Goal: Information Seeking & Learning: Learn about a topic

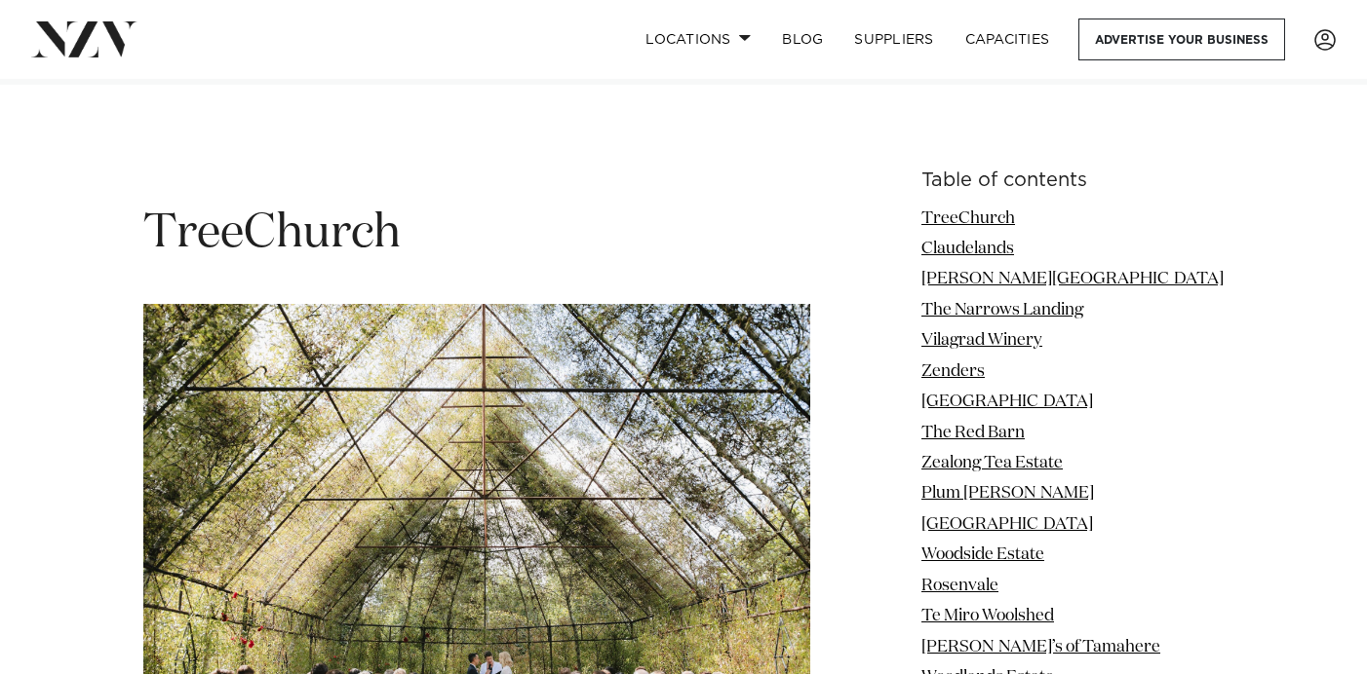
scroll to position [2534, 0]
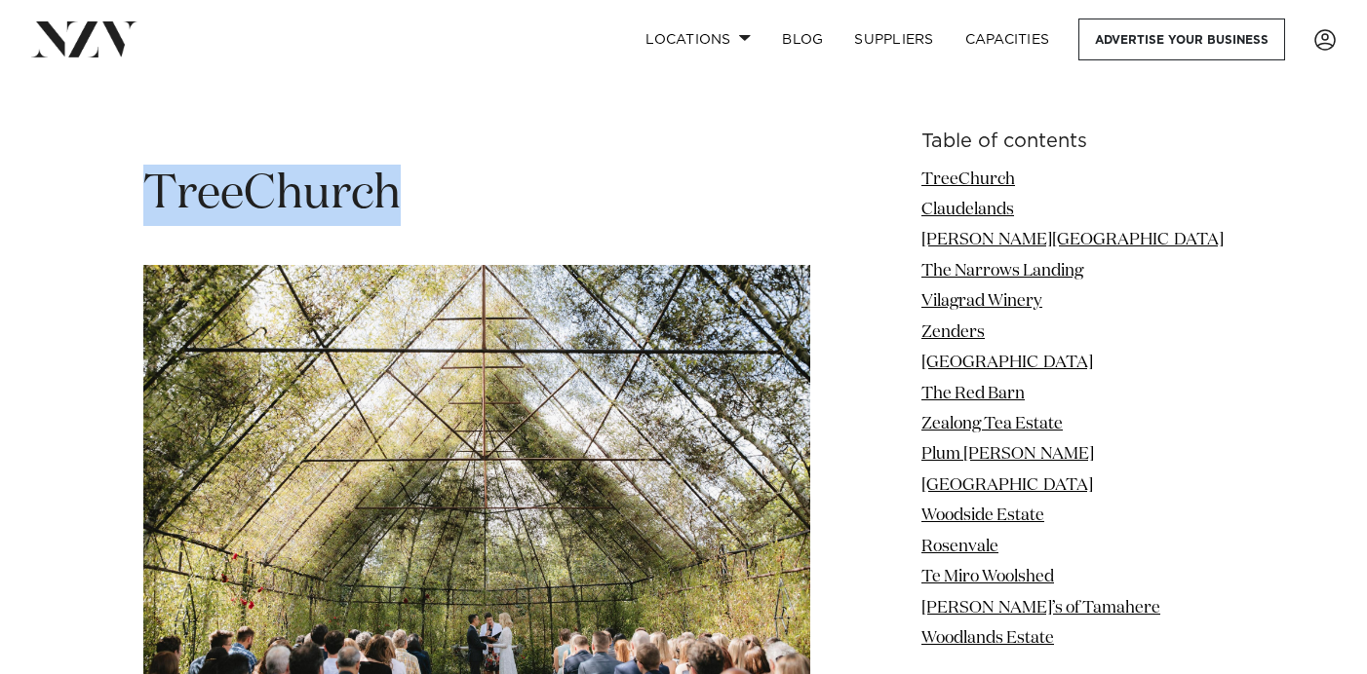
drag, startPoint x: 408, startPoint y: 171, endPoint x: 133, endPoint y: 170, distance: 275.8
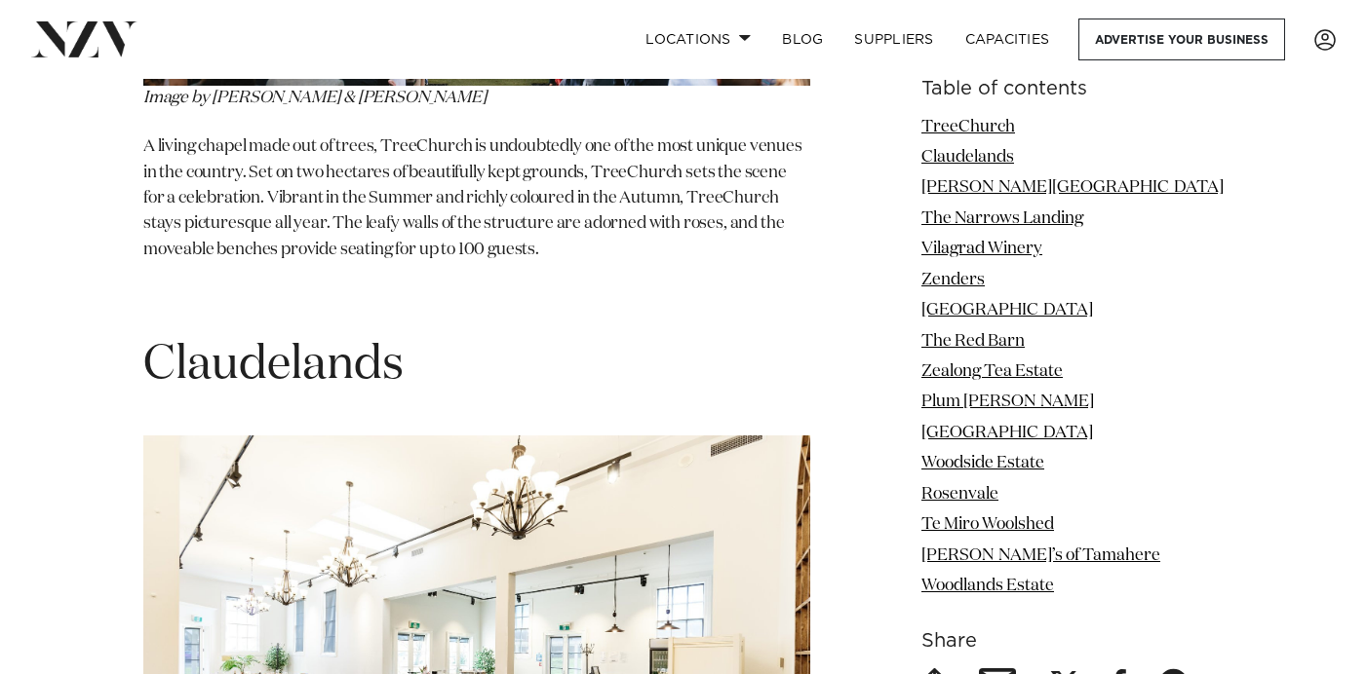
scroll to position [3197, 0]
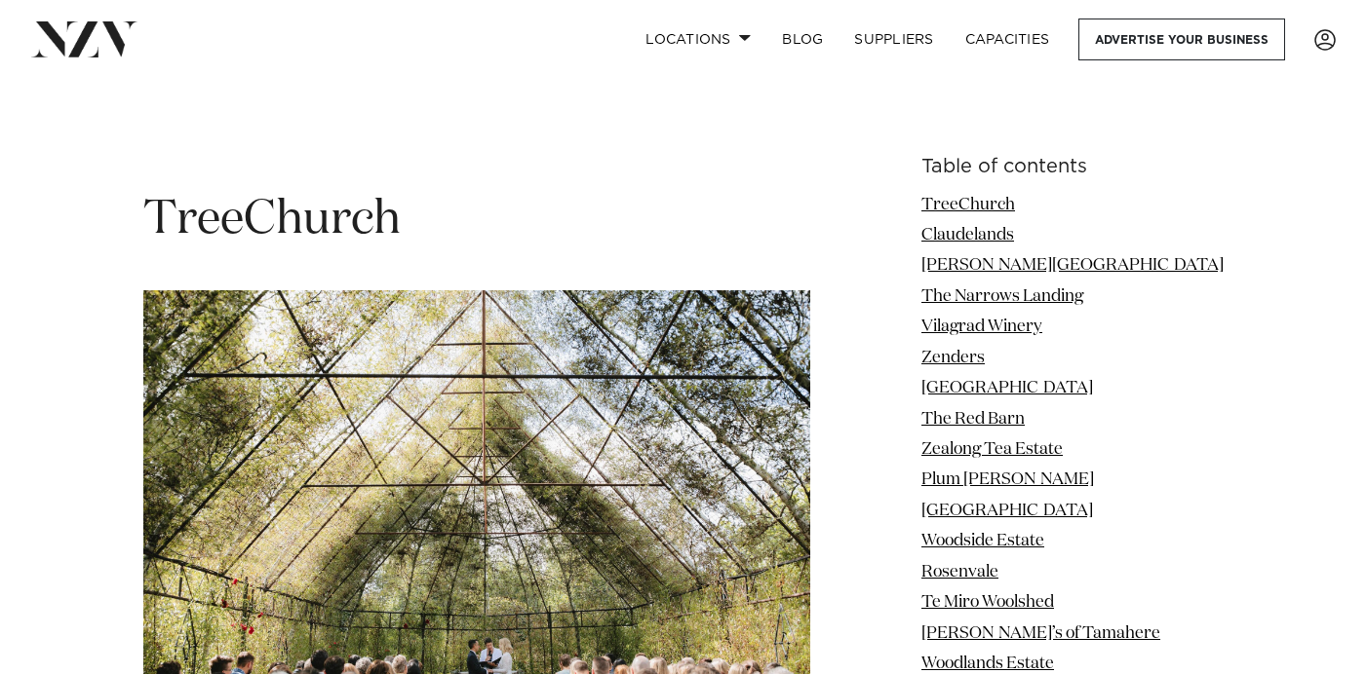
scroll to position [2526, 0]
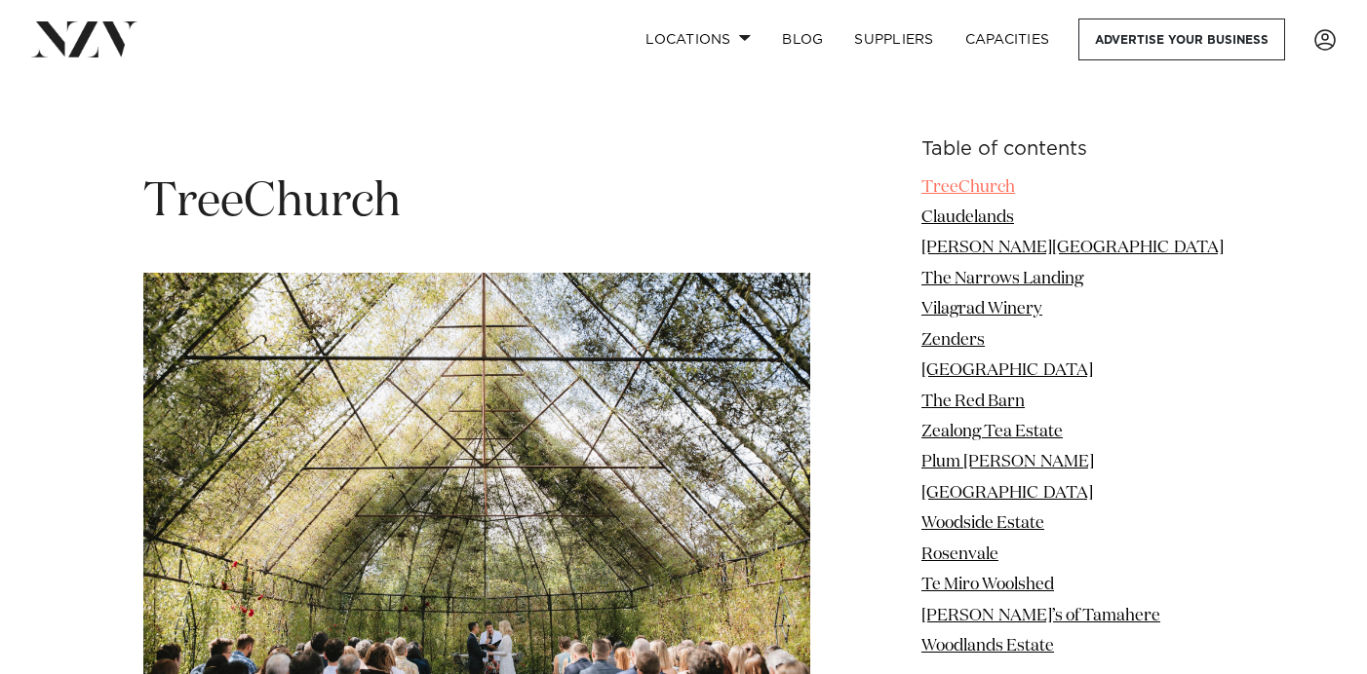
click at [1015, 179] on link "TreeChurch" at bounding box center [968, 187] width 94 height 17
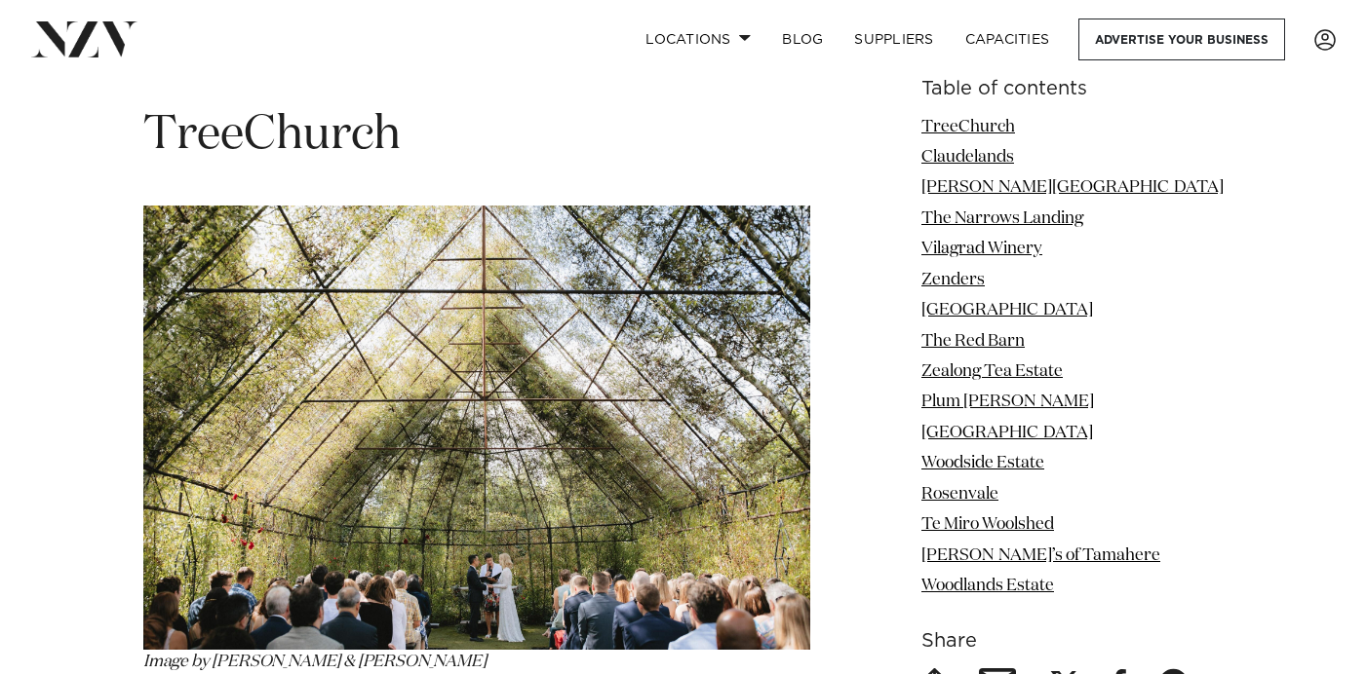
click at [360, 206] on p "Image by [PERSON_NAME] & [PERSON_NAME]" at bounding box center [476, 441] width 667 height 470
click at [1014, 155] on link "Claudelands" at bounding box center [967, 157] width 93 height 17
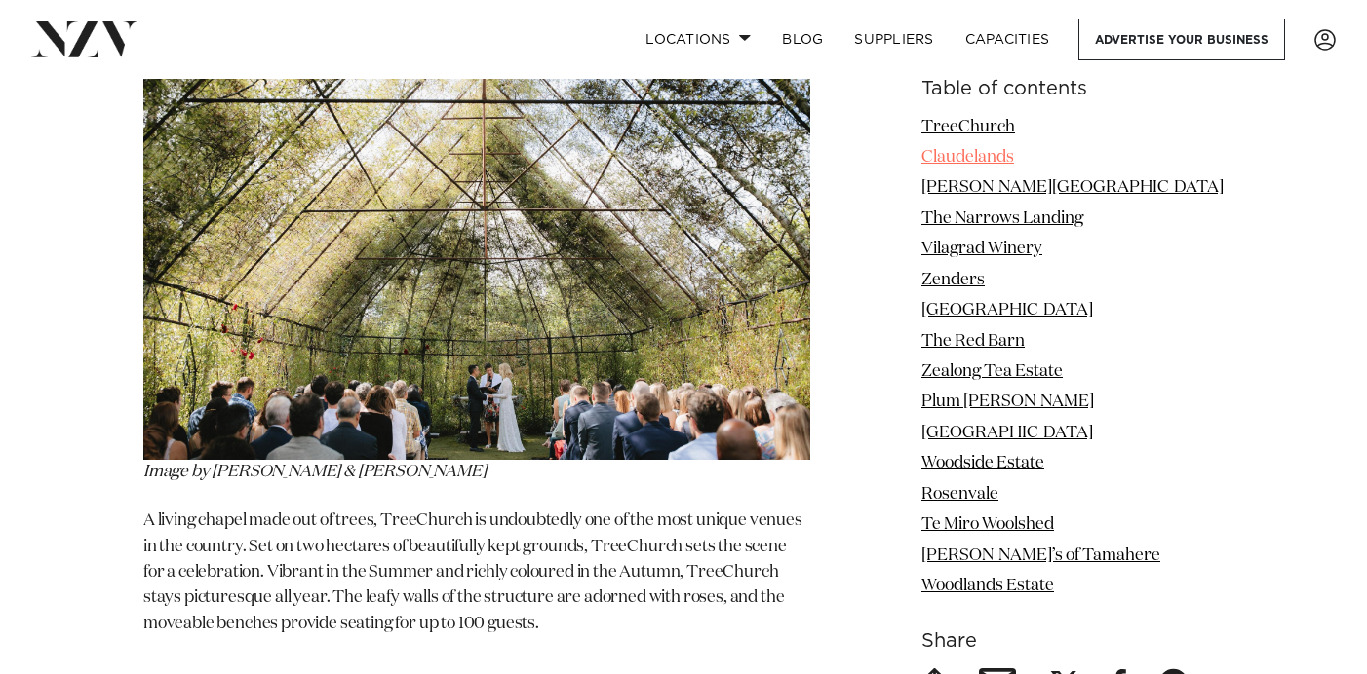
scroll to position [2945, 0]
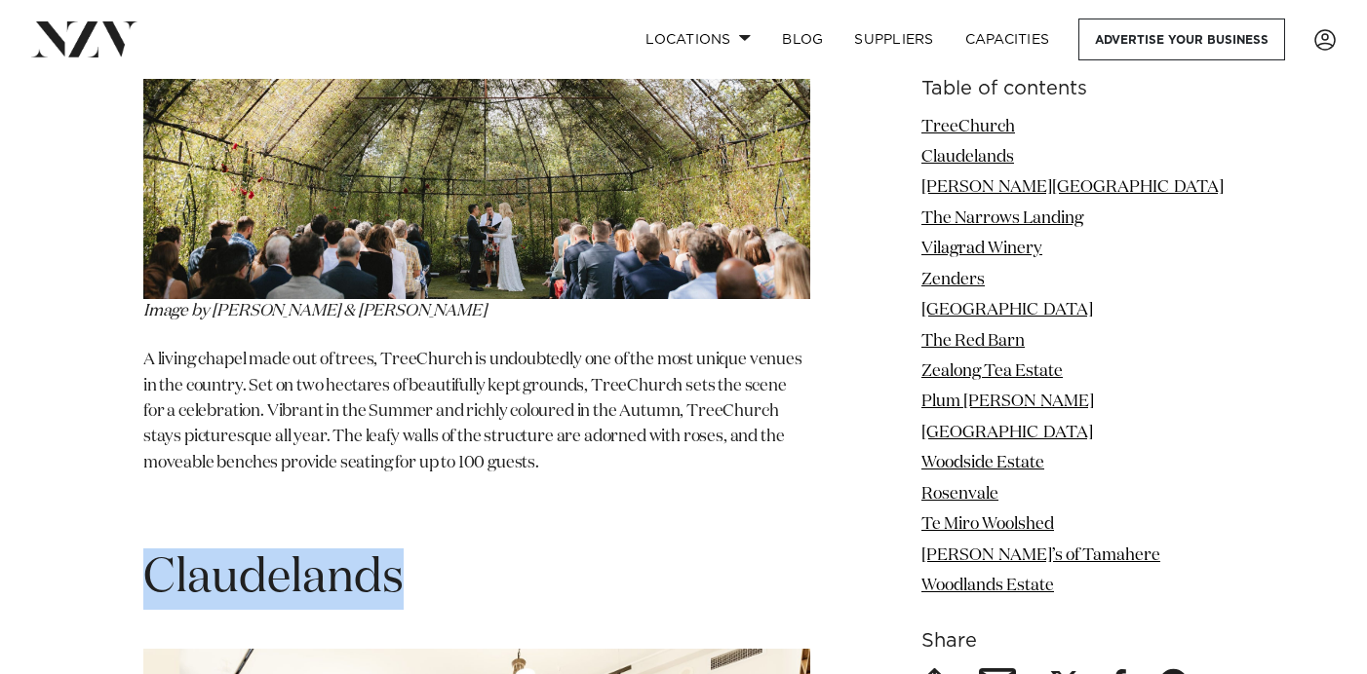
drag, startPoint x: 433, startPoint y: 113, endPoint x: 57, endPoint y: 97, distance: 376.6
copy span "Claudelands"
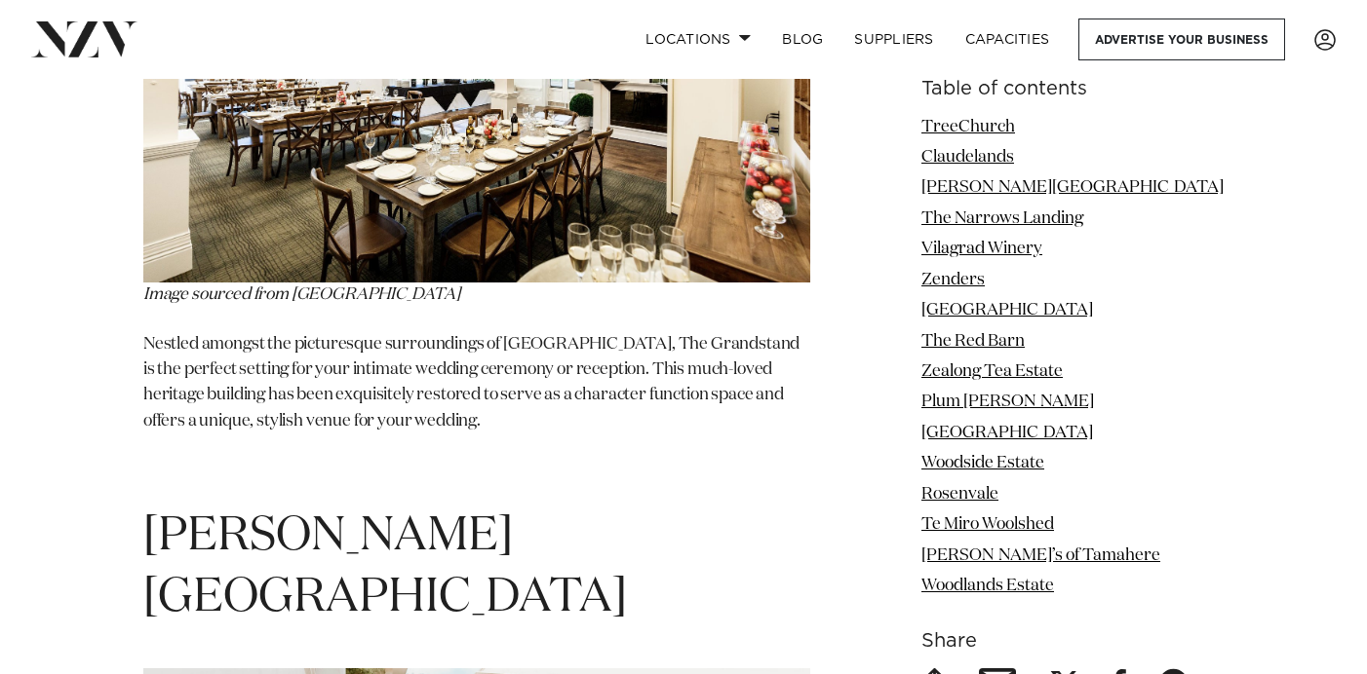
scroll to position [3763, 0]
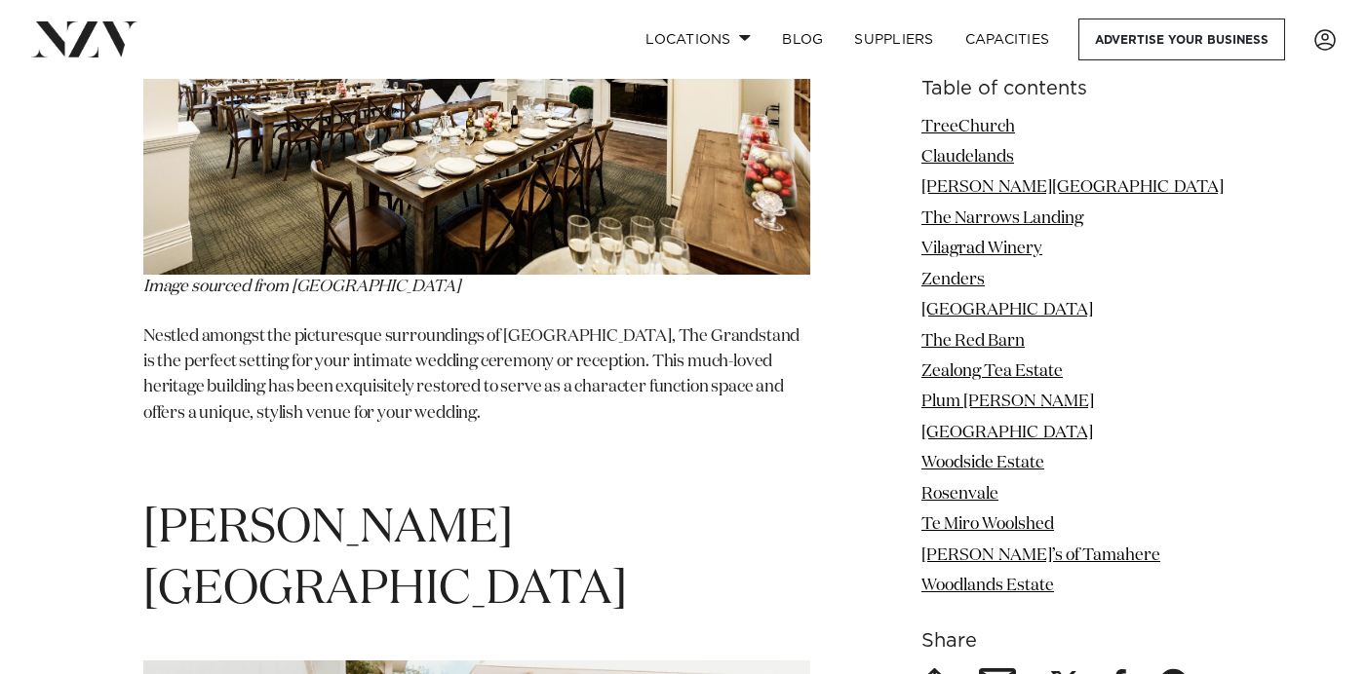
drag, startPoint x: 506, startPoint y: 327, endPoint x: 141, endPoint y: 328, distance: 364.5
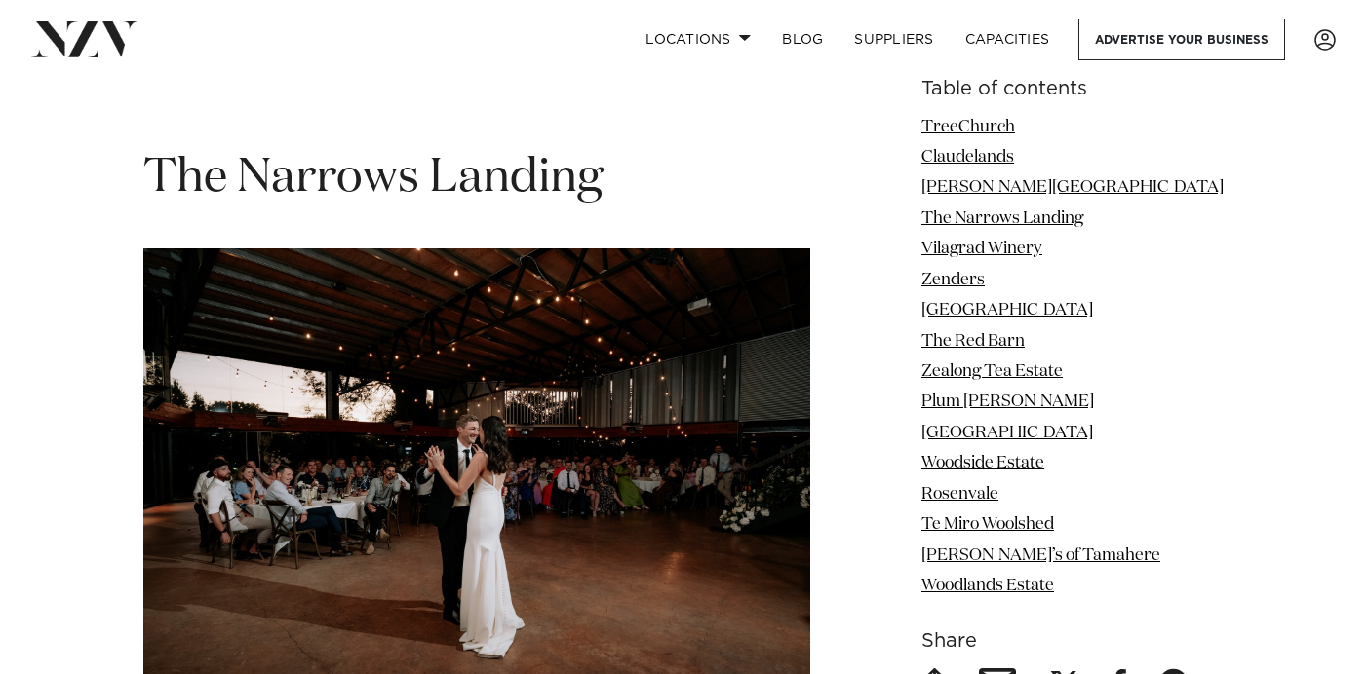
scroll to position [5011, 0]
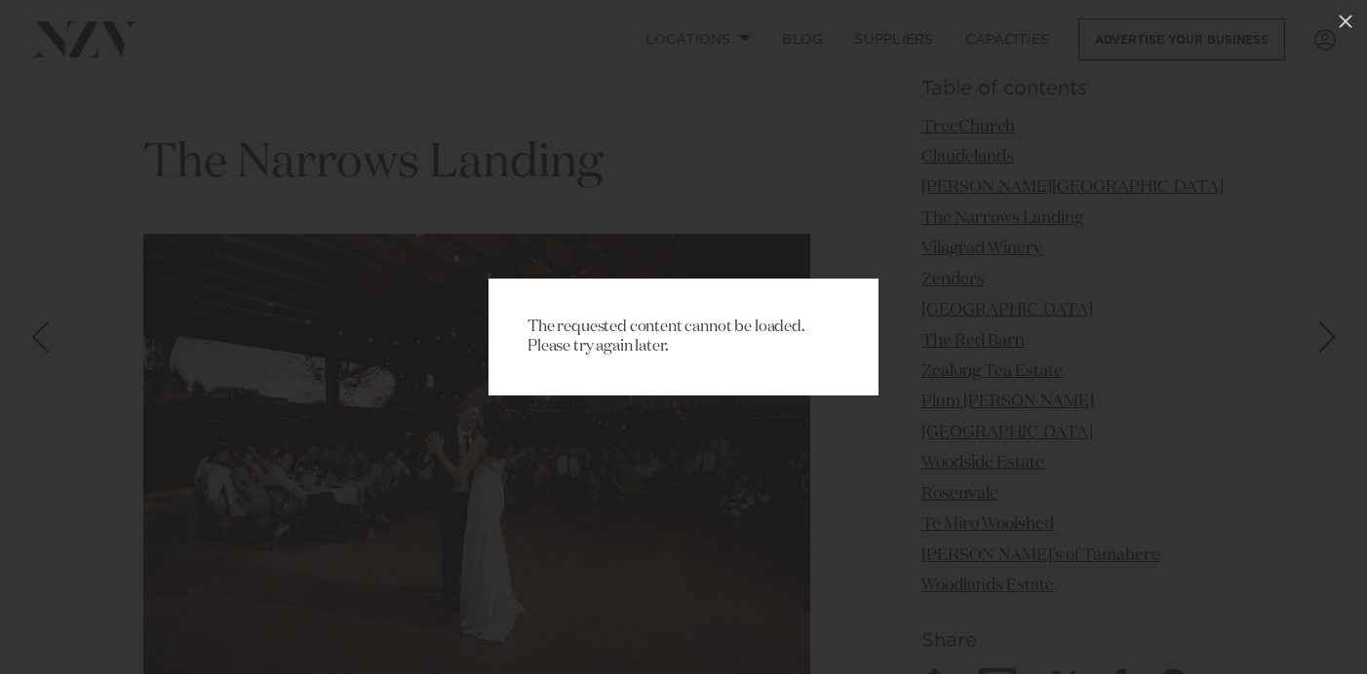
click at [99, 395] on div "The requested content cannot be loaded. Please try again later." at bounding box center [683, 337] width 1367 height 674
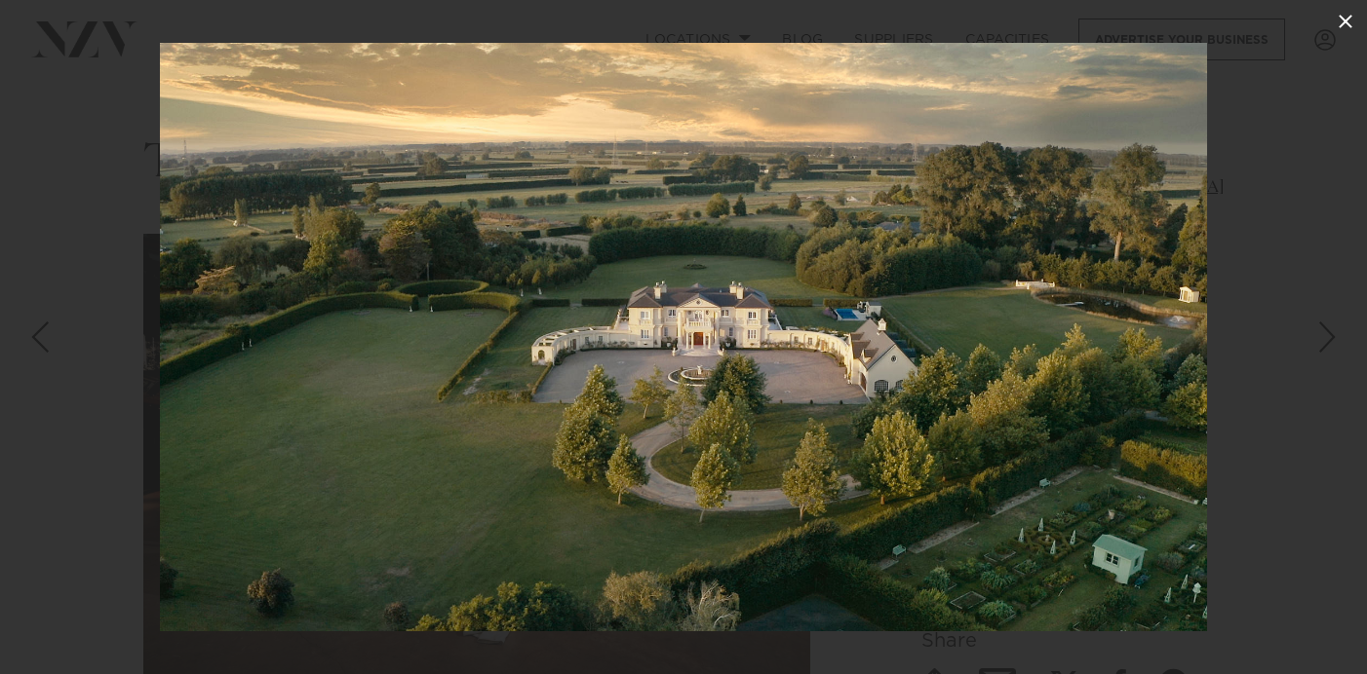
click at [1355, 22] on icon at bounding box center [1344, 21] width 23 height 23
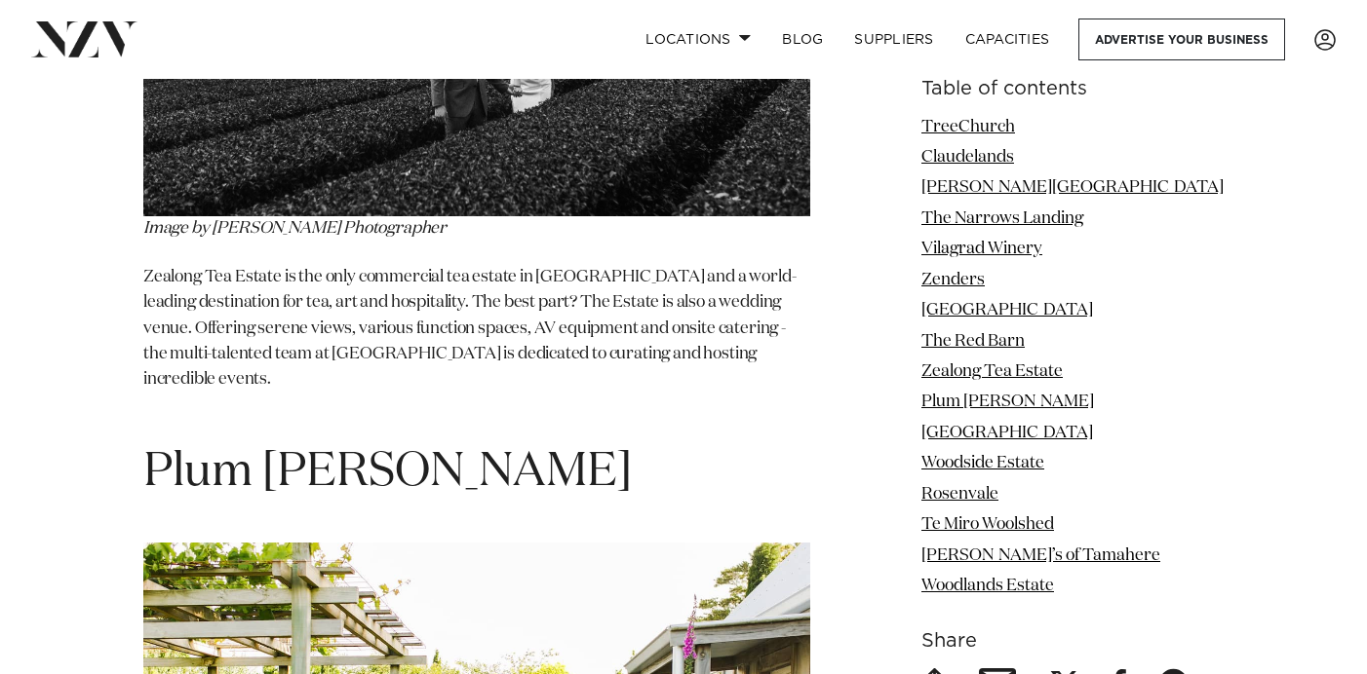
scroll to position [9339, 0]
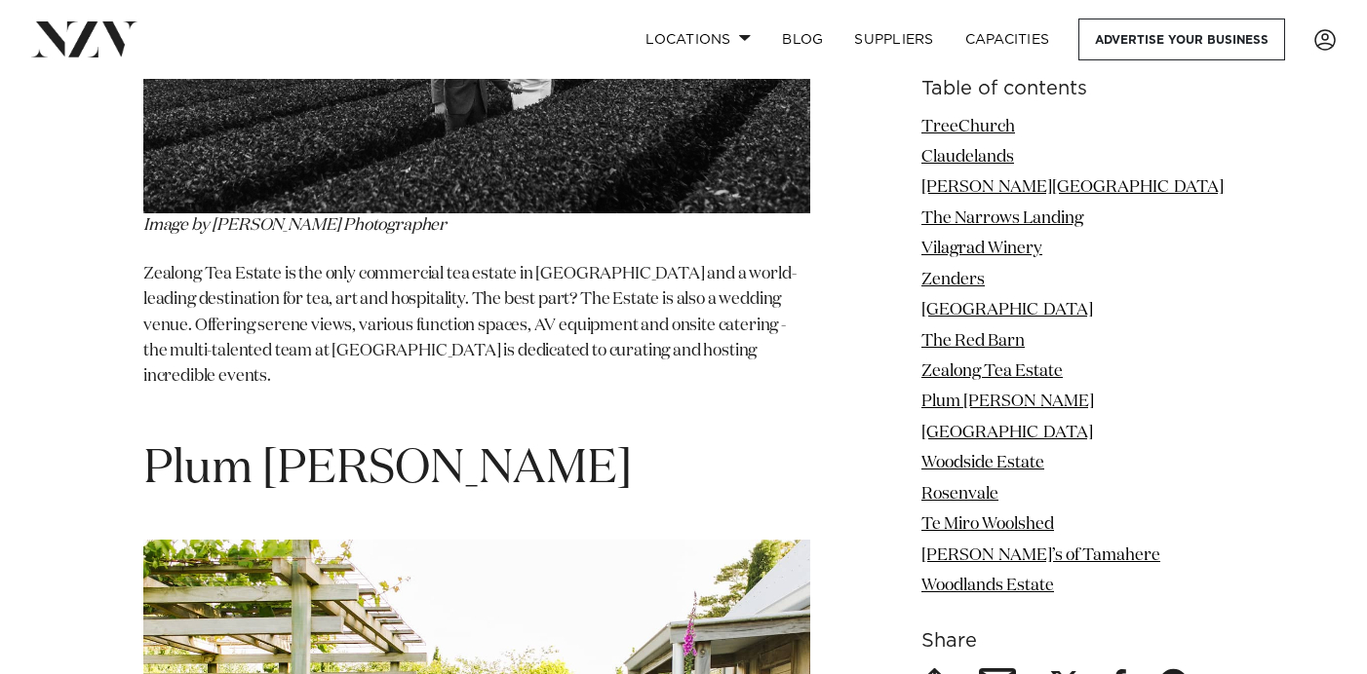
drag, startPoint x: 558, startPoint y: 172, endPoint x: 120, endPoint y: 160, distance: 437.8
copy span "[PERSON_NAME]’s of Tamahere"
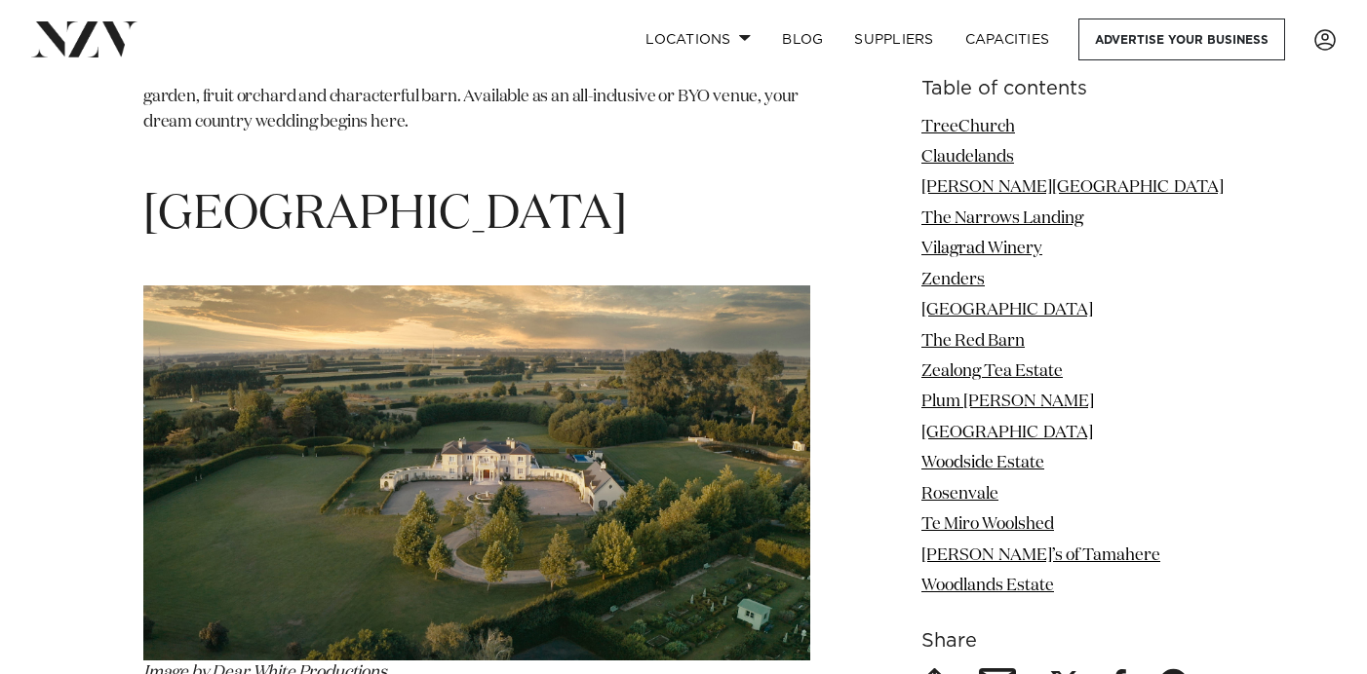
scroll to position [10391, 0]
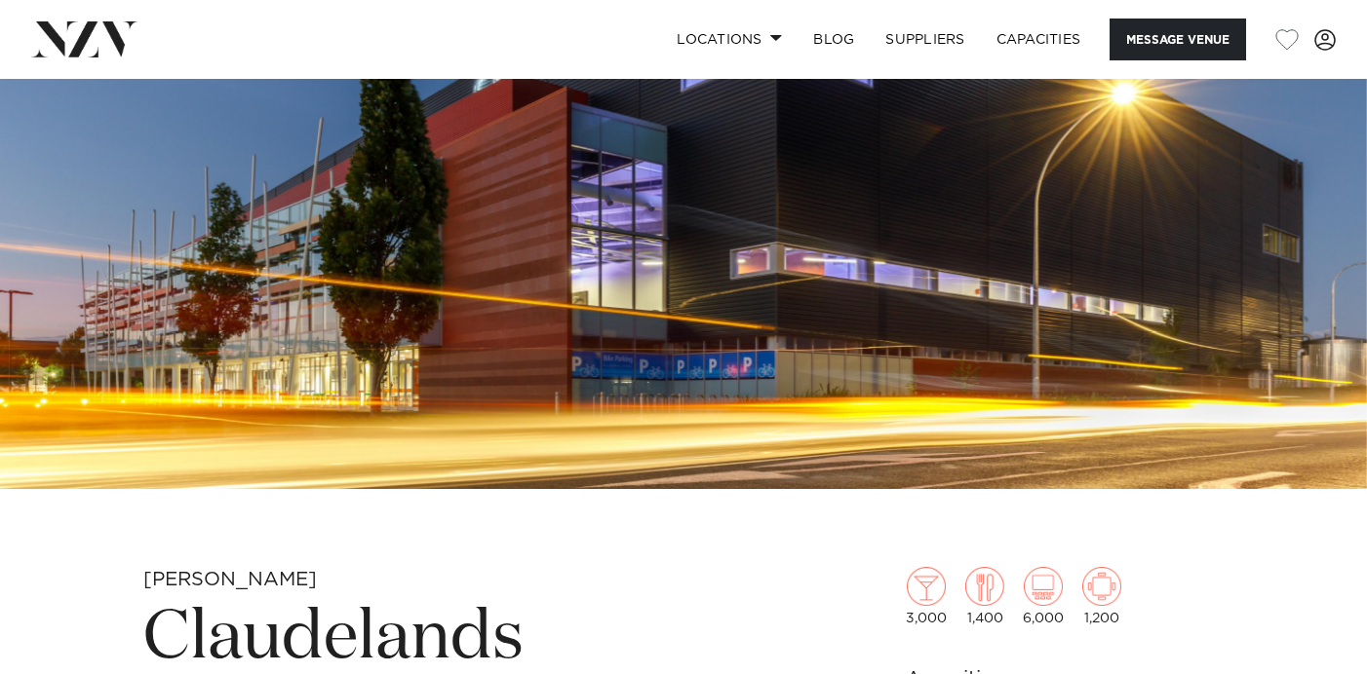
scroll to position [234, 0]
